Goal: Transaction & Acquisition: Download file/media

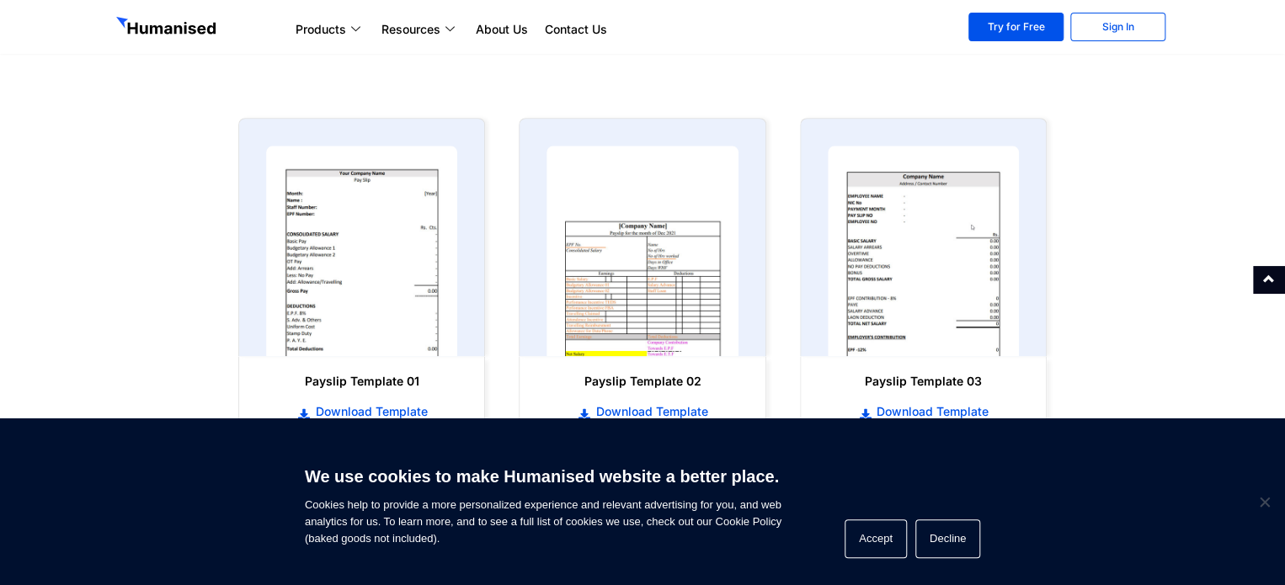
scroll to position [762, 0]
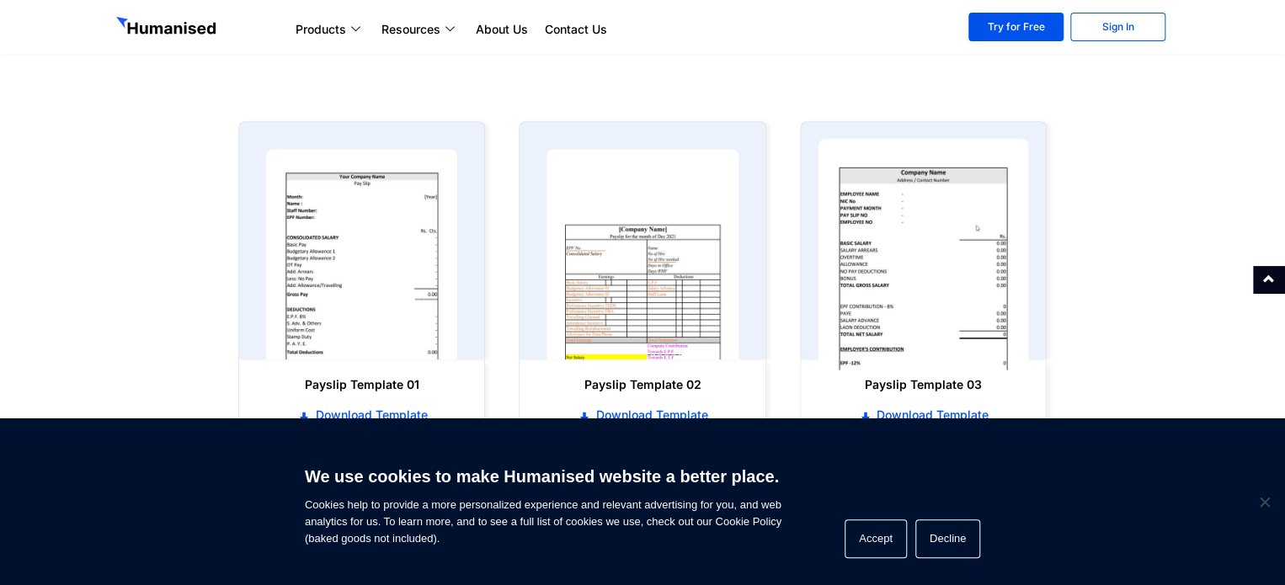
click at [977, 257] on img at bounding box center [923, 255] width 211 height 232
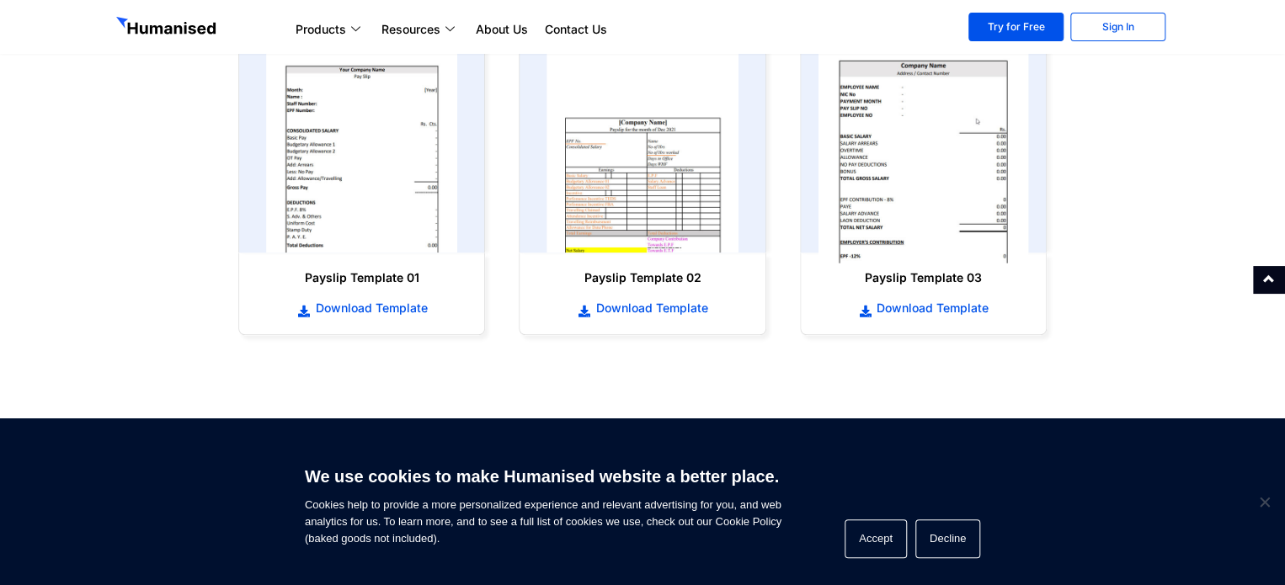
scroll to position [877, 0]
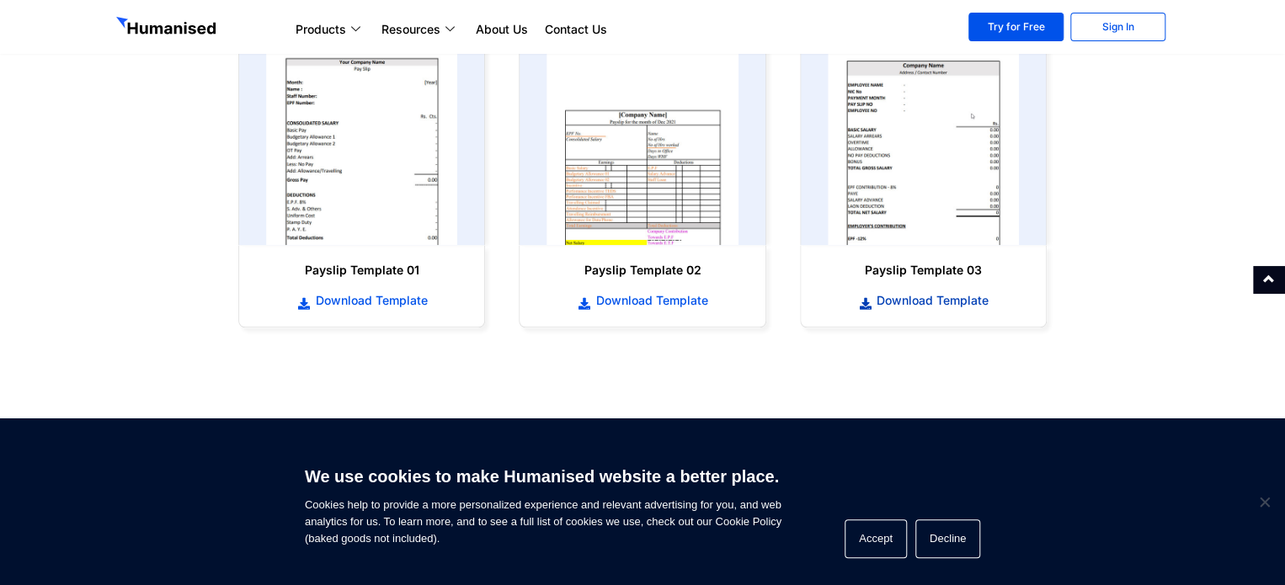
click at [915, 301] on span "Download Template" at bounding box center [930, 300] width 116 height 17
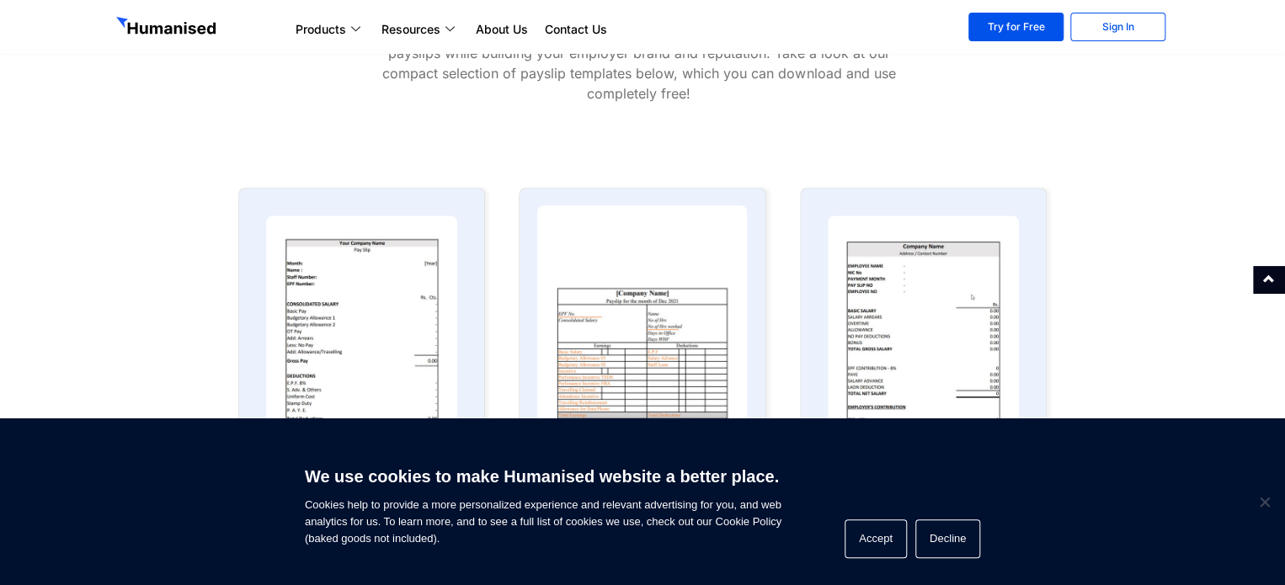
scroll to position [698, 0]
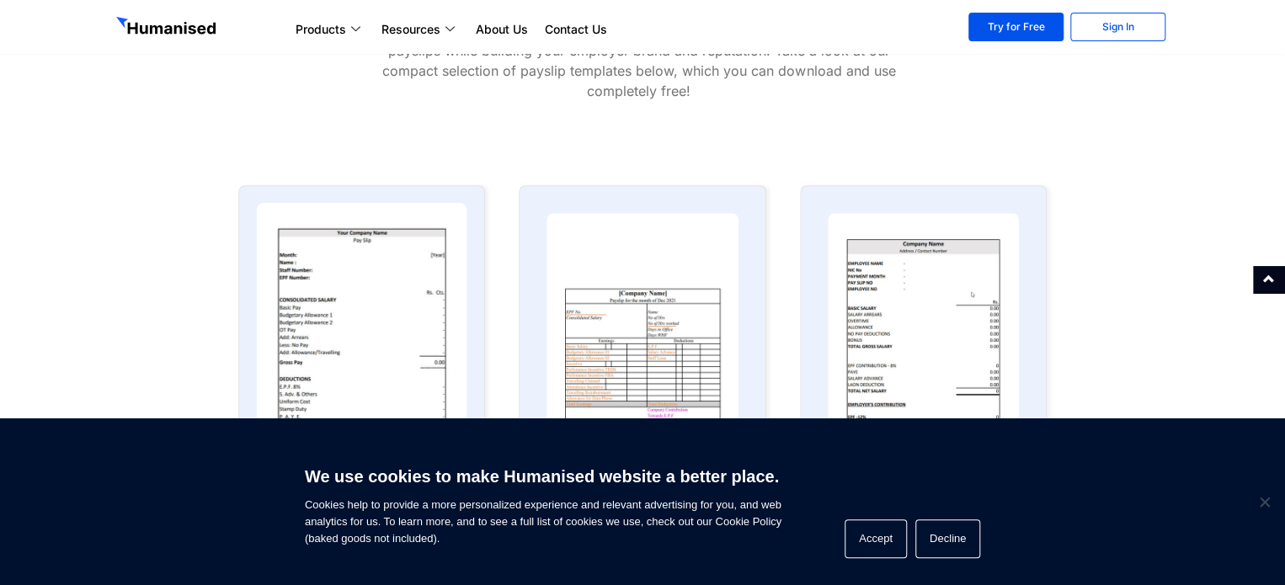
click at [323, 320] on img at bounding box center [362, 319] width 211 height 232
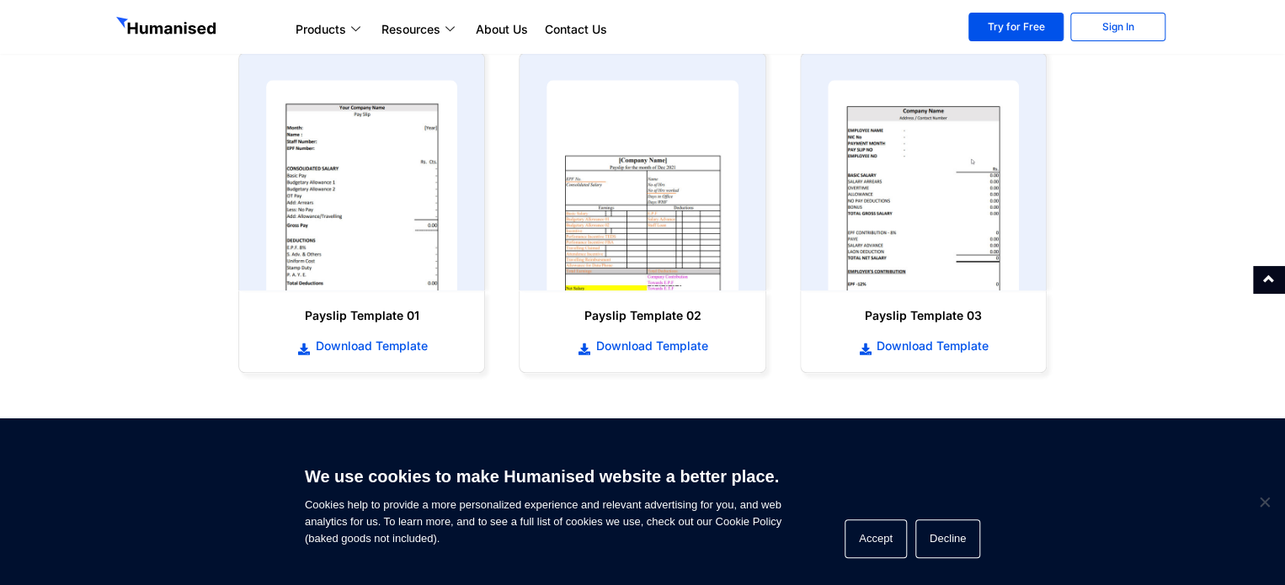
scroll to position [827, 0]
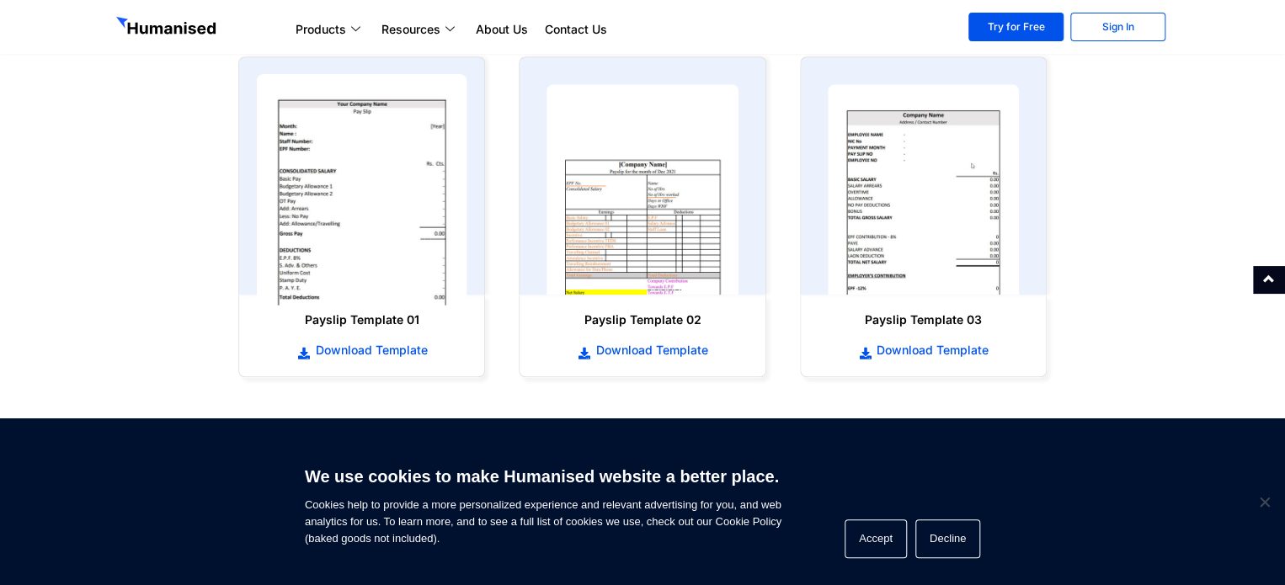
click at [394, 196] on img at bounding box center [362, 190] width 211 height 232
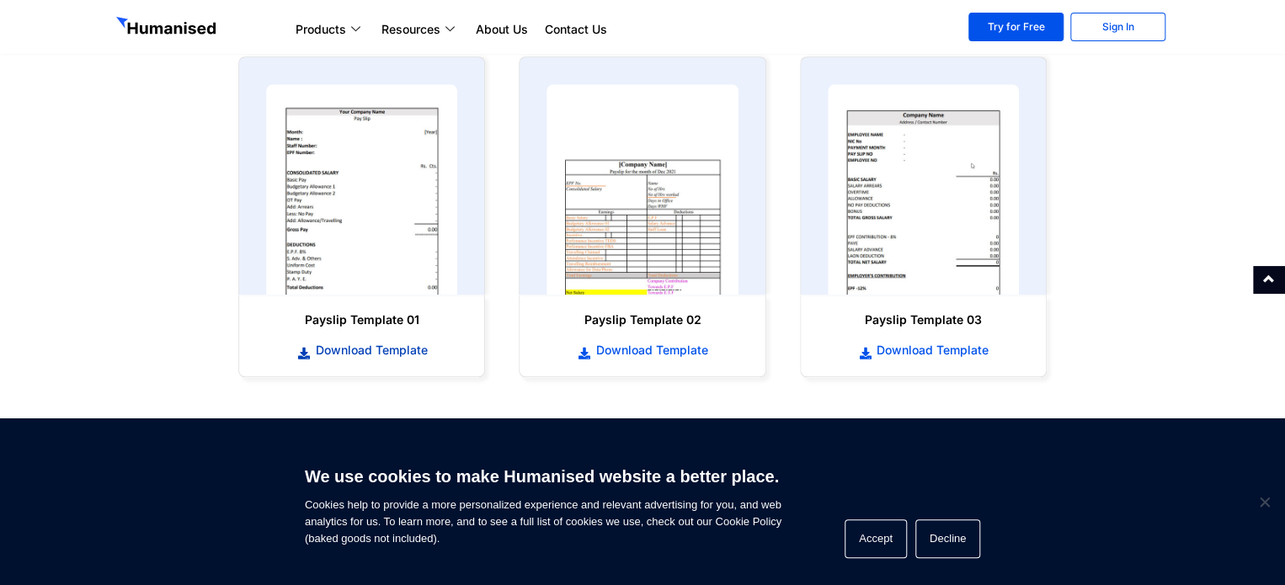
click at [362, 350] on span "Download Template" at bounding box center [369, 350] width 116 height 17
